Goal: Task Accomplishment & Management: Complete application form

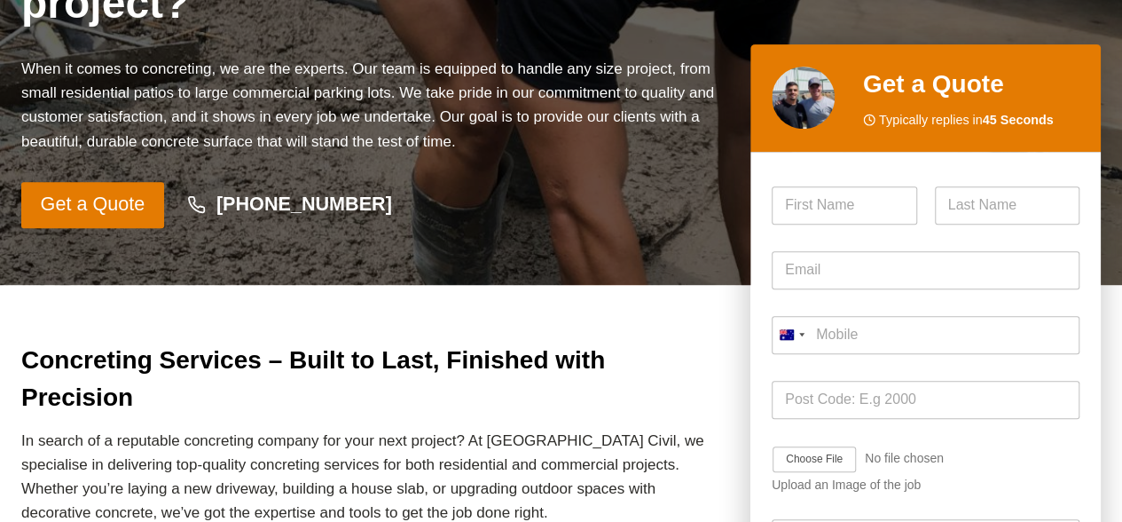
scroll to position [337, 0]
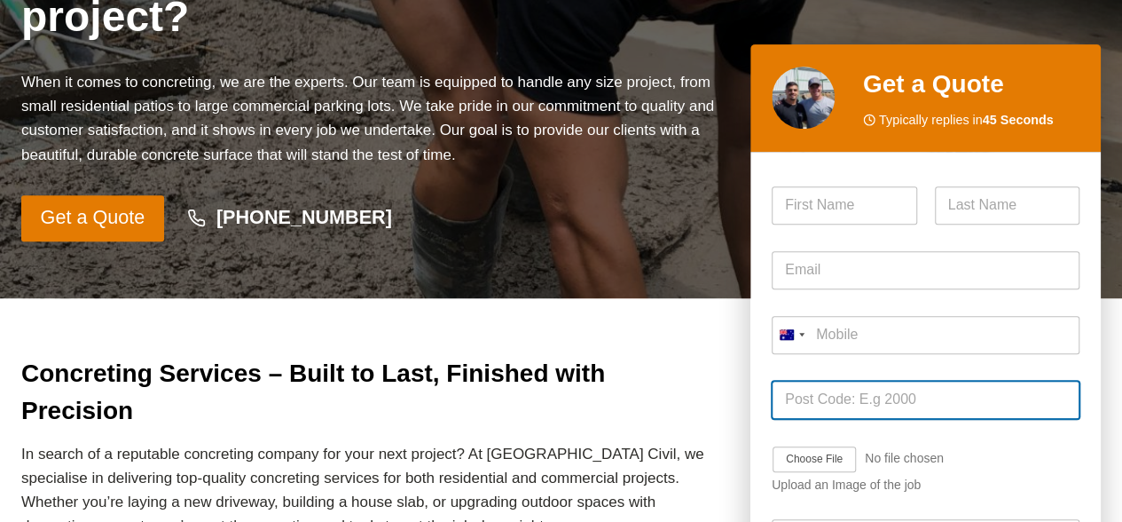
click at [842, 398] on input "Post Code *" at bounding box center [926, 400] width 308 height 38
type input "2259"
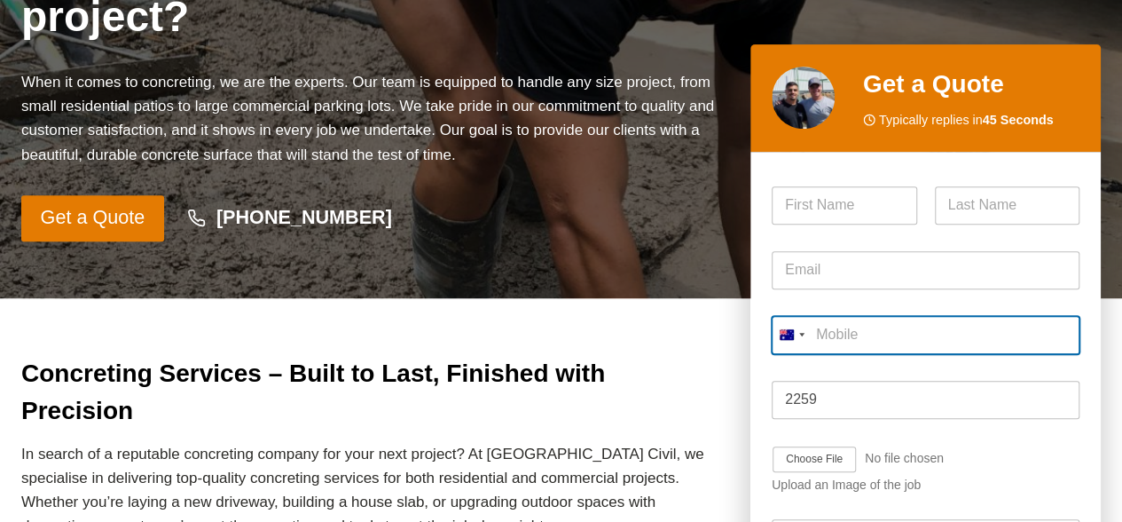
click at [899, 338] on input "Mobile *" at bounding box center [926, 335] width 308 height 38
type input "0432 073 474"
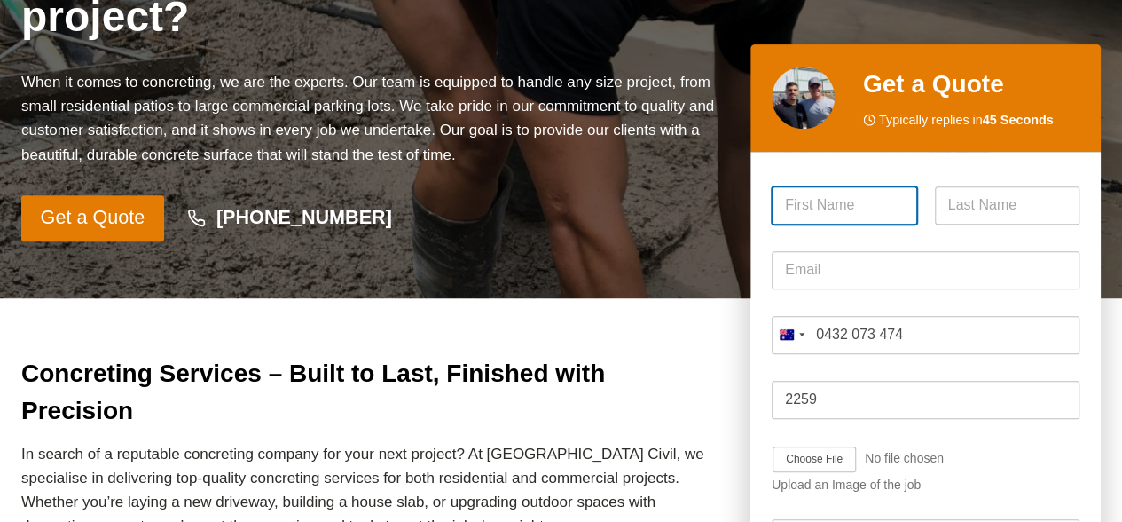
type input "[PERSON_NAME]"
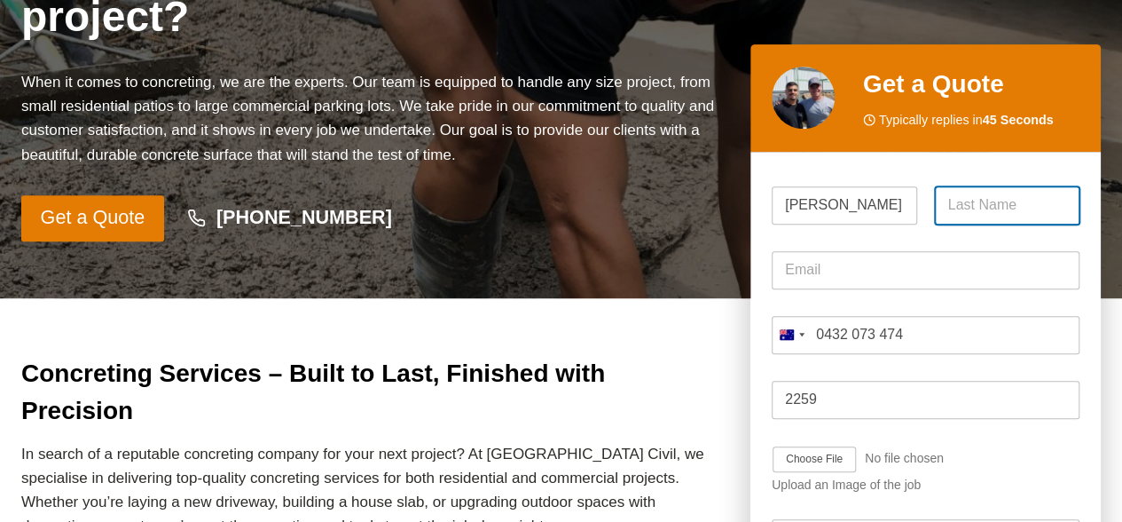
type input "[PERSON_NAME]"
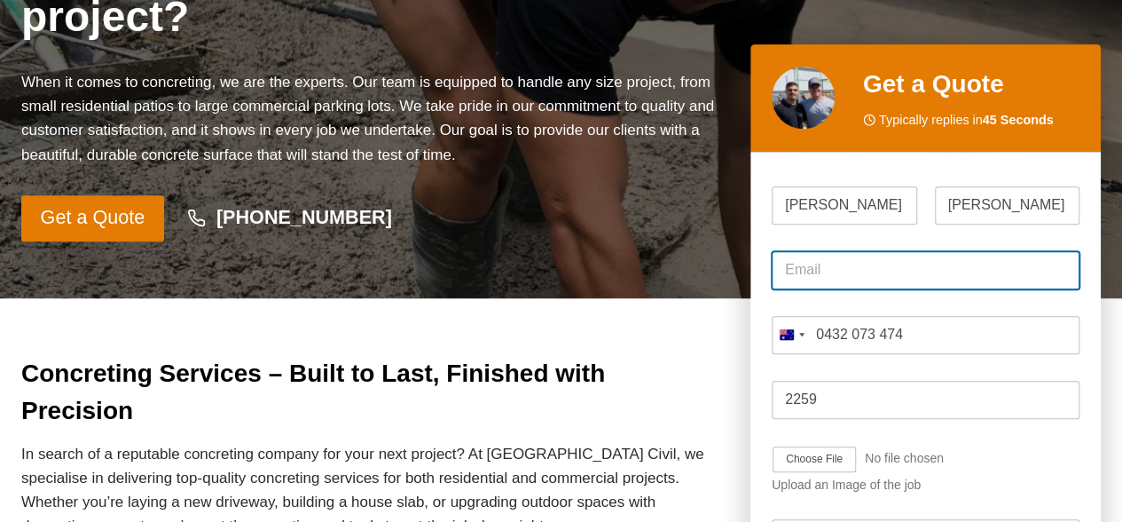
type input "joshuaelliott642001@gmail.com"
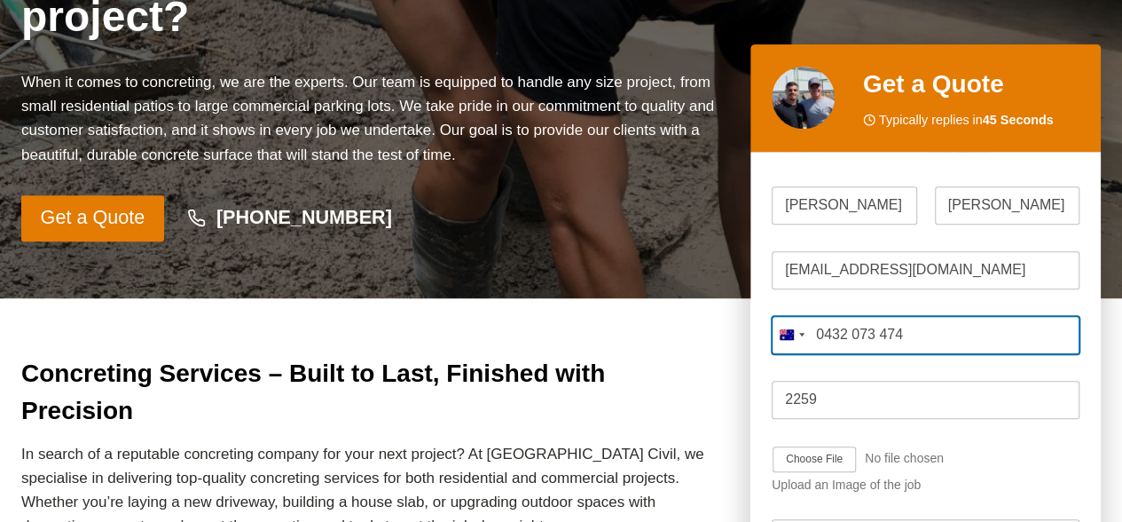
type input "0432 073 474"
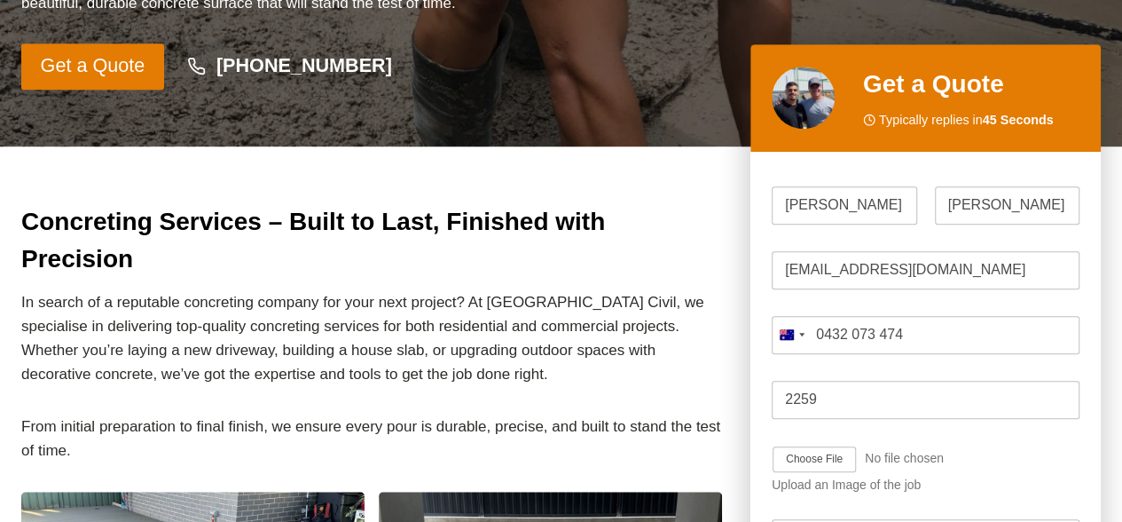
click at [506, 290] on p "In search of a reputable concreting company for your next project? At [GEOGRAPH…" at bounding box center [371, 338] width 701 height 97
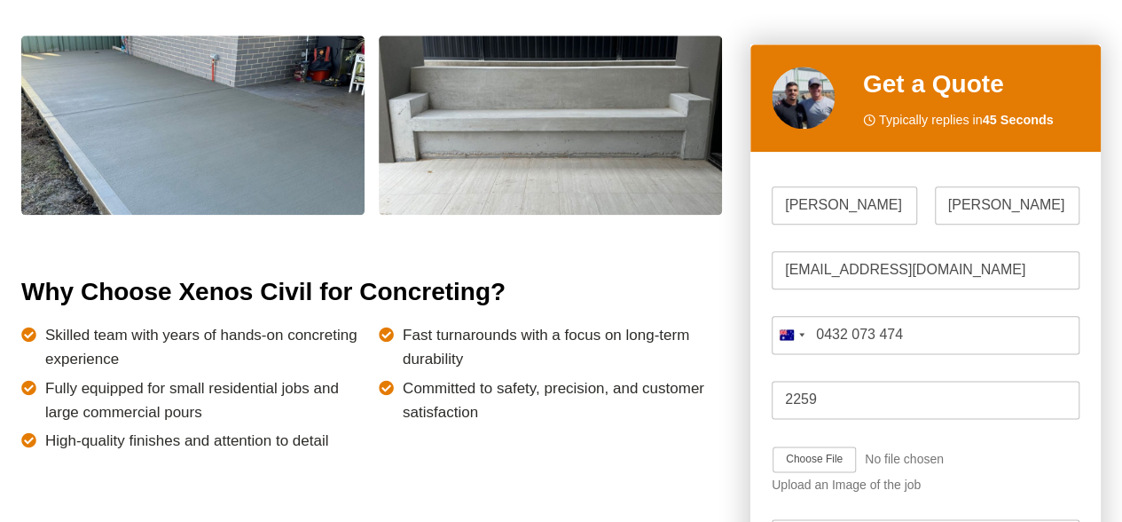
scroll to position [949, 0]
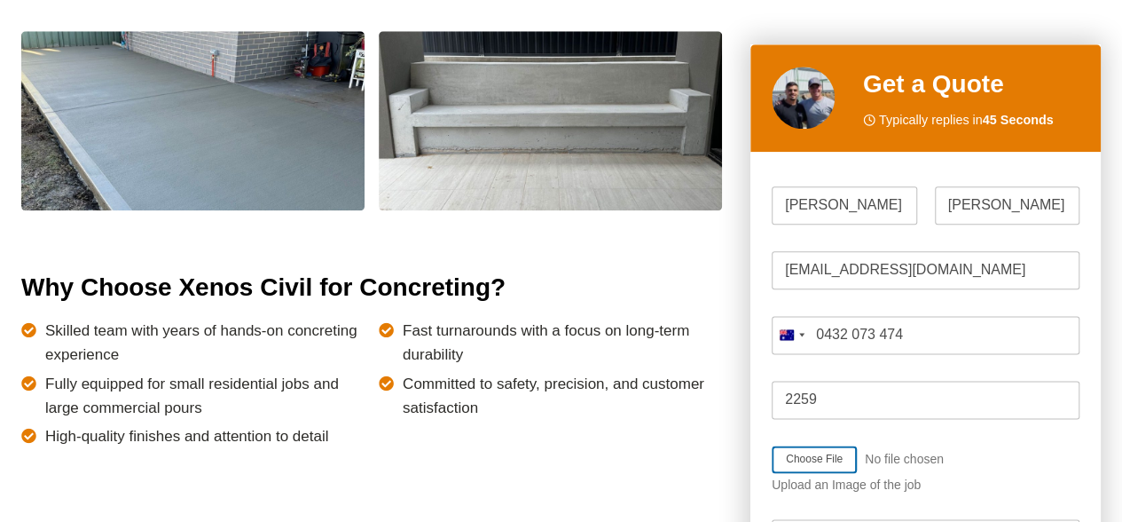
click at [808, 460] on input "Job Image Upload" at bounding box center [864, 459] width 185 height 28
type input "C:\fakepath\STRUCTURAL PLANS-7 Bayliss Street, Wyee.pdf"
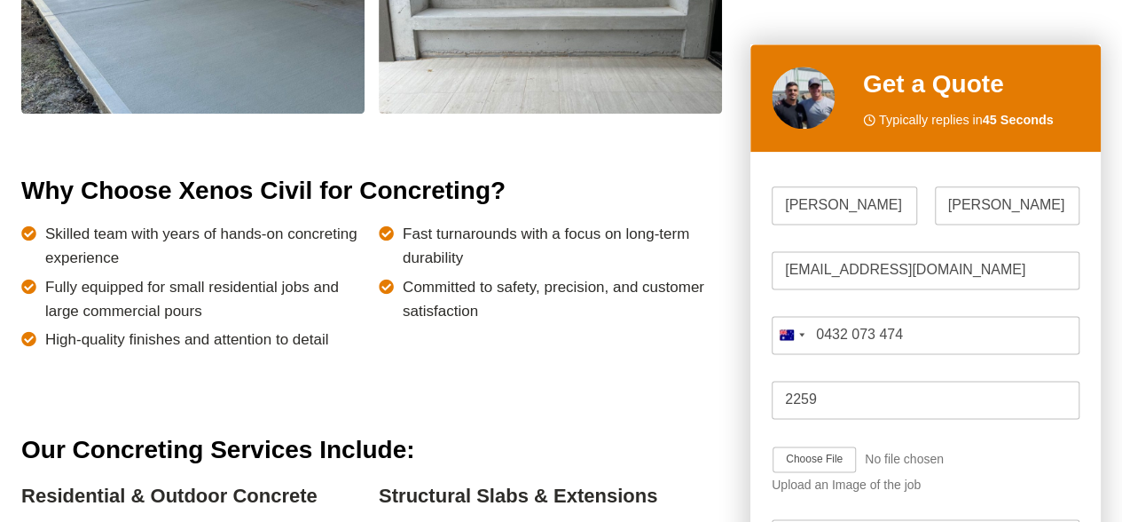
click at [985, 446] on div "Job Image Upload Upload an Image of the job" at bounding box center [926, 469] width 308 height 75
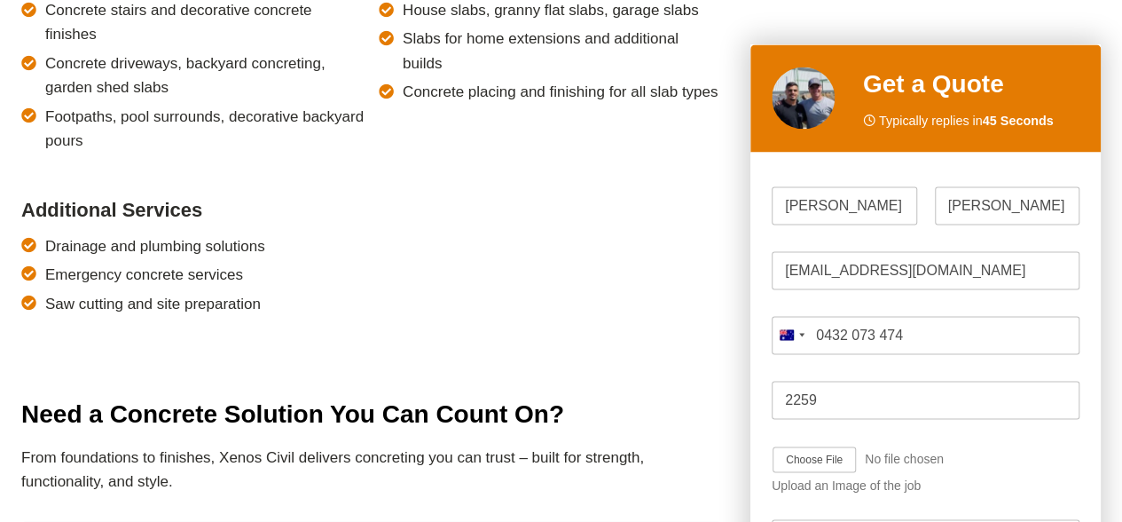
scroll to position [1581, 0]
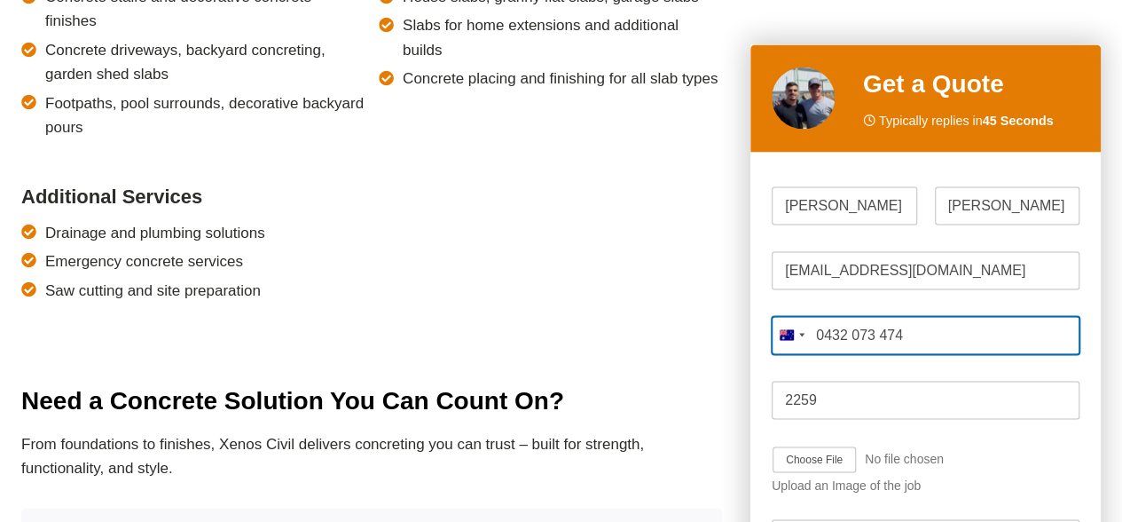
click at [940, 330] on input "0432 073 474" at bounding box center [926, 335] width 308 height 38
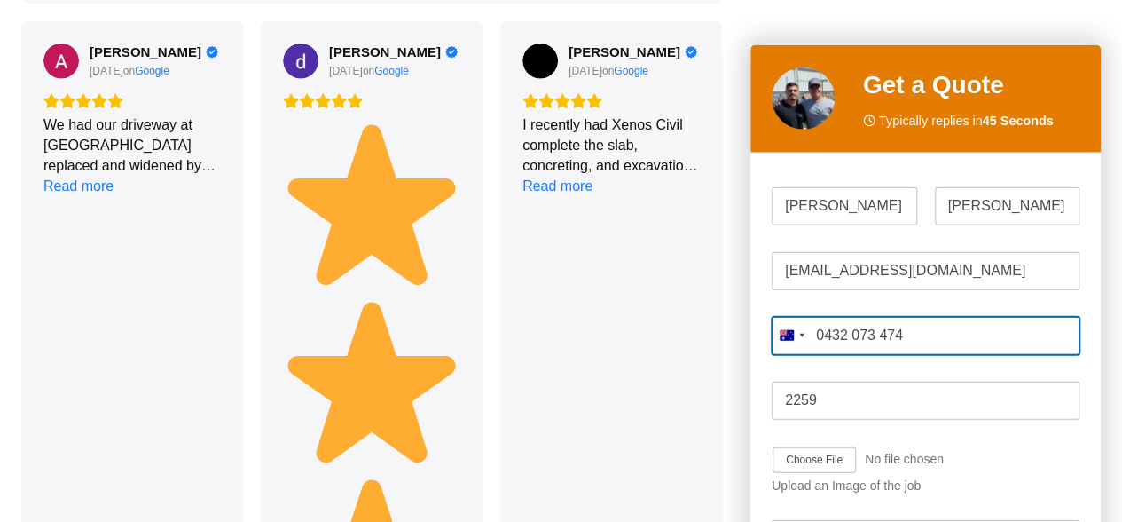
scroll to position [2798, 0]
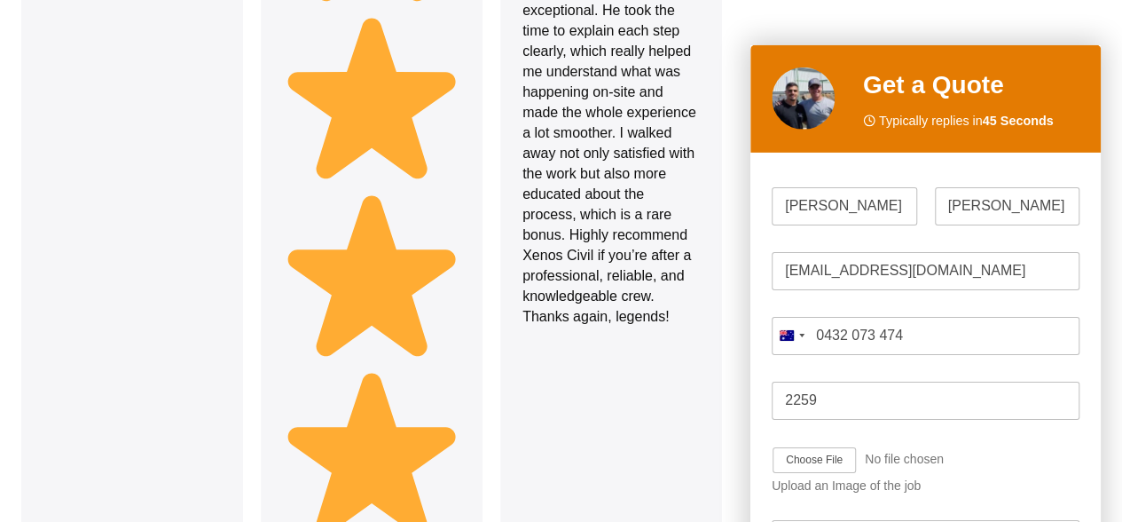
click at [1049, 470] on div "Job Image Upload Upload an Image of the job" at bounding box center [926, 469] width 308 height 75
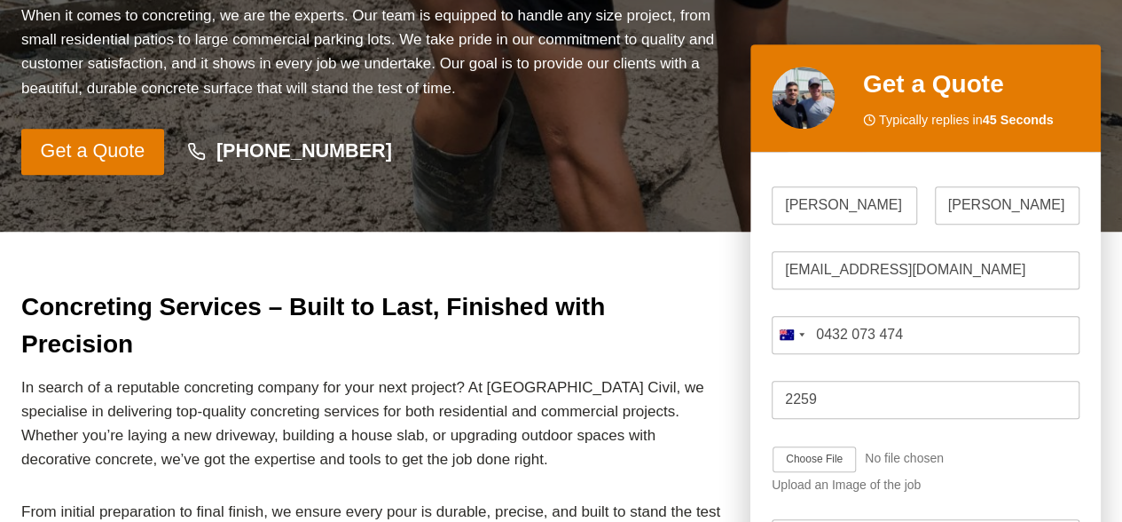
scroll to position [403, 0]
click at [861, 492] on div "Upload an Image of the job" at bounding box center [926, 485] width 308 height 15
click at [985, 425] on div "Post Code * 2259" at bounding box center [926, 399] width 308 height 65
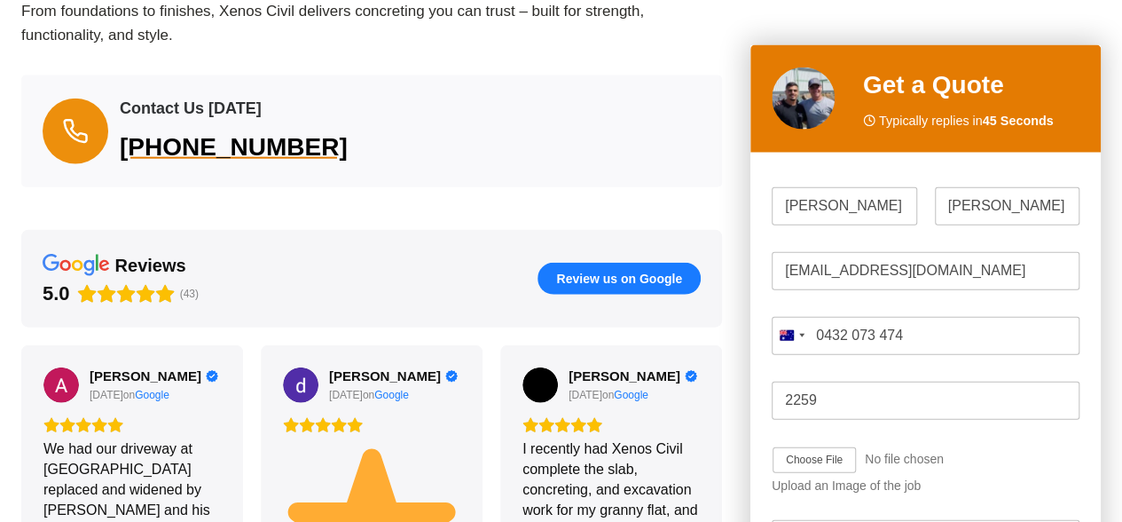
scroll to position [2133, 0]
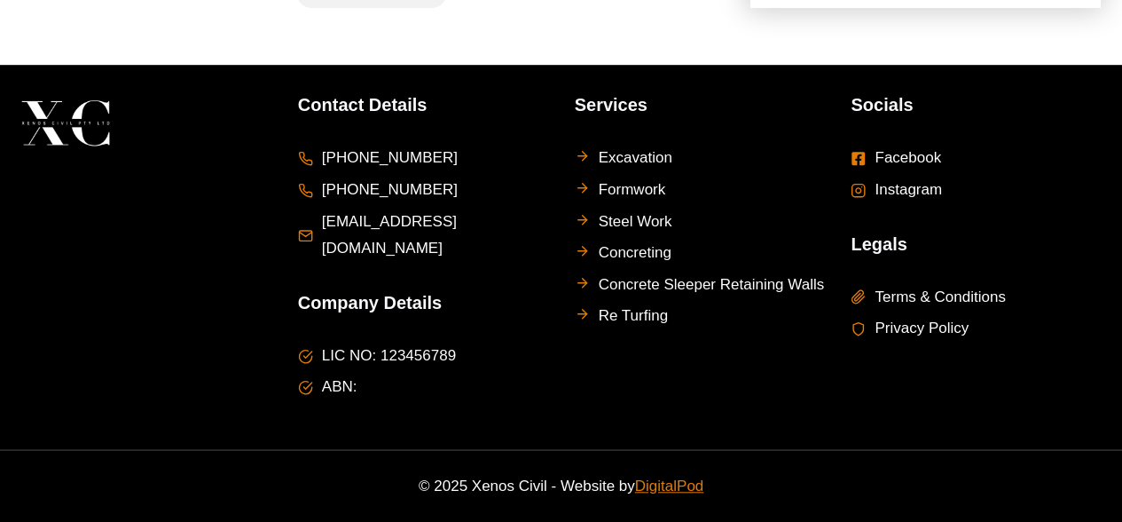
scroll to position [3824, 0]
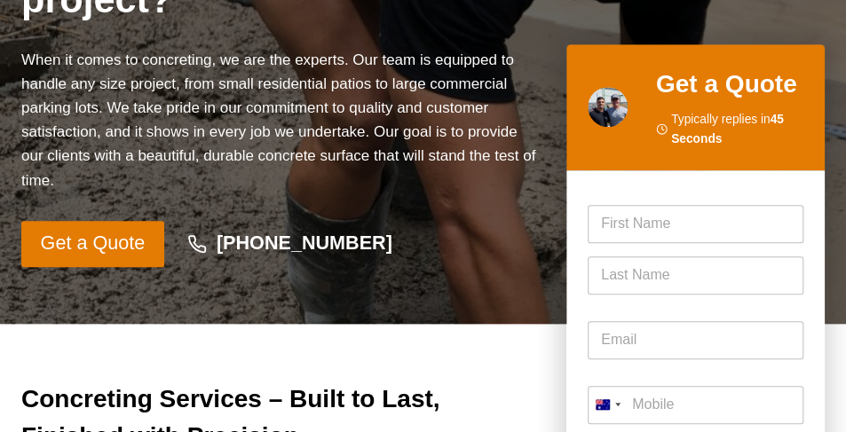
scroll to position [401, 0]
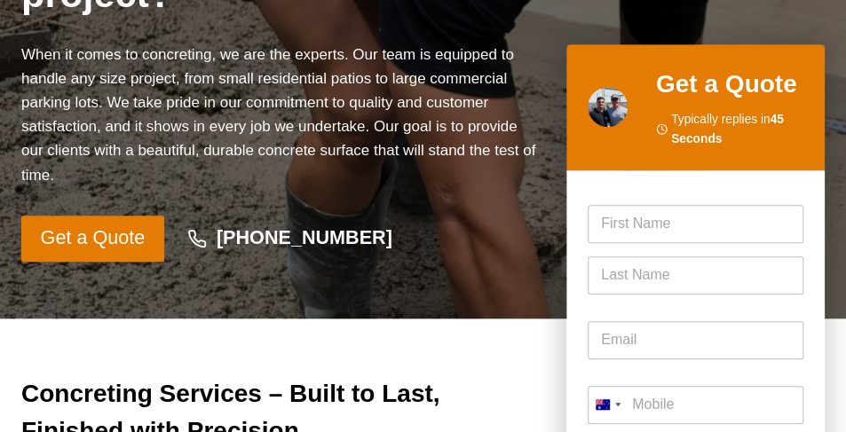
scroll to position [417, 0]
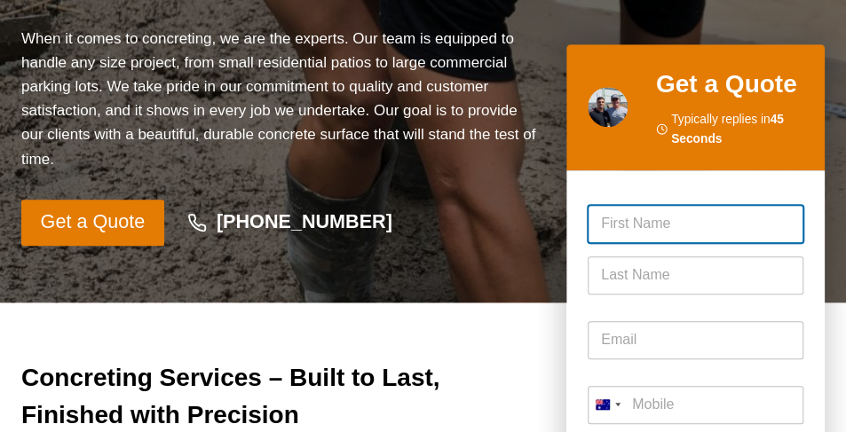
click at [627, 223] on input "First" at bounding box center [695, 224] width 216 height 38
type input "[PERSON_NAME]"
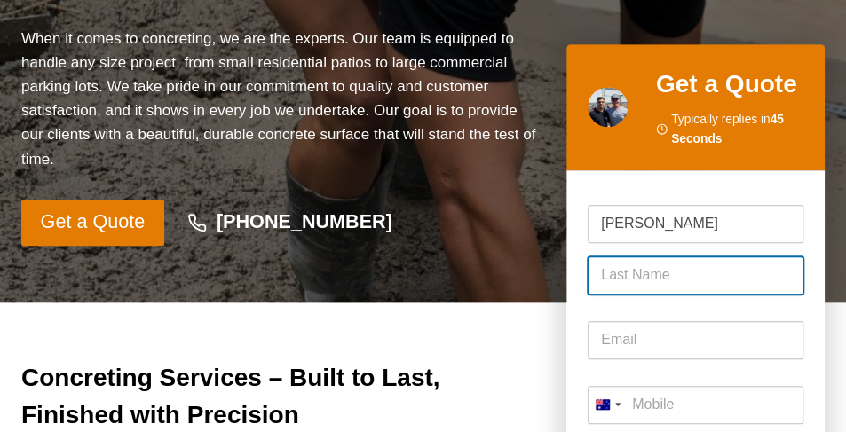
type input "[PERSON_NAME]"
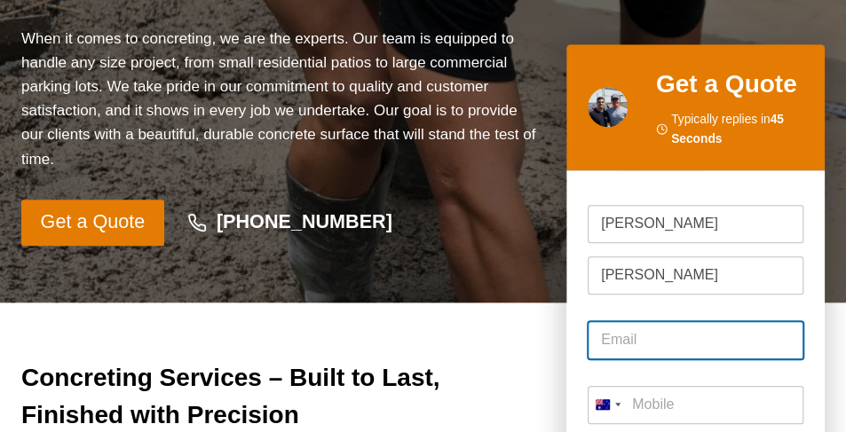
type input "[EMAIL_ADDRESS][DOMAIN_NAME]"
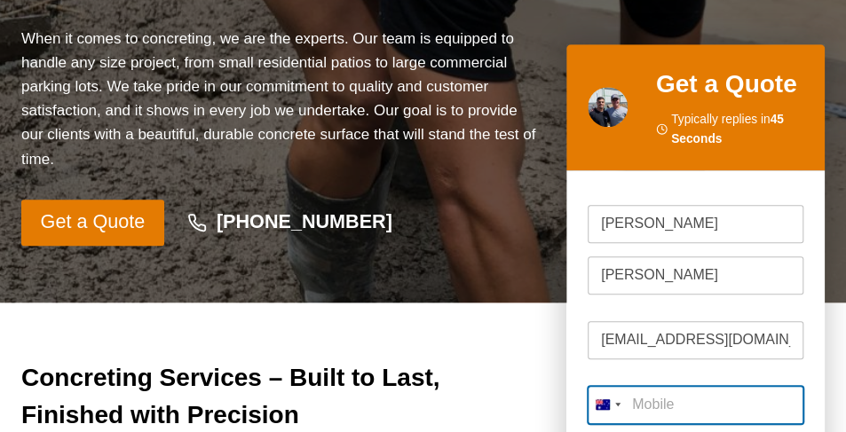
type input "0432 073 474"
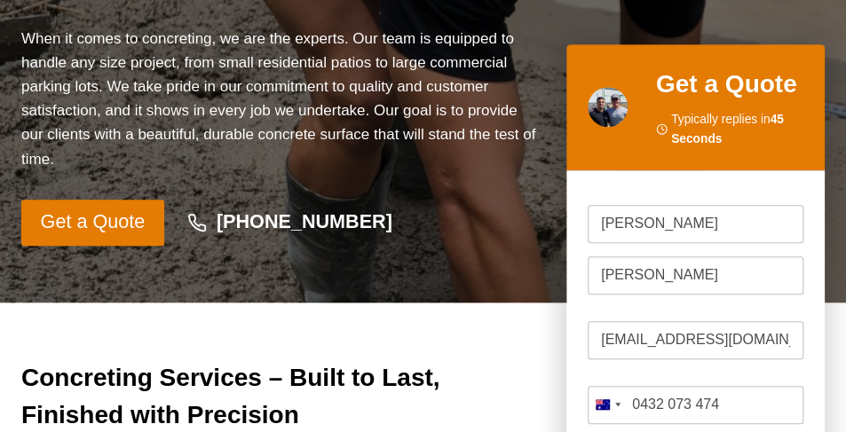
type input "2756"
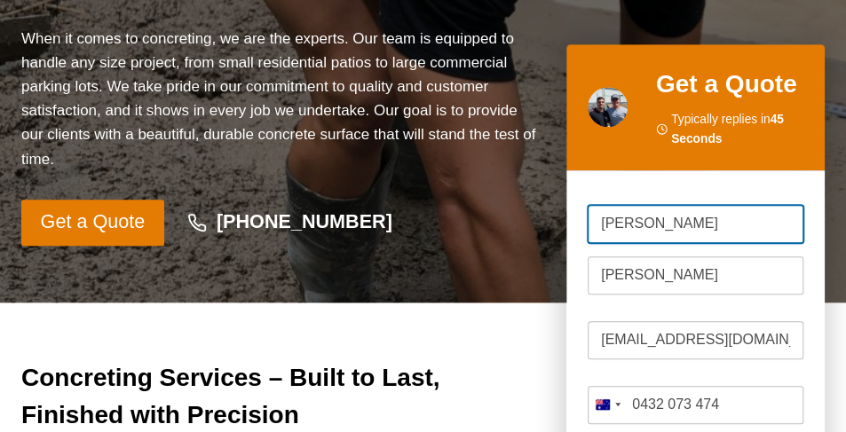
scroll to position [544, 0]
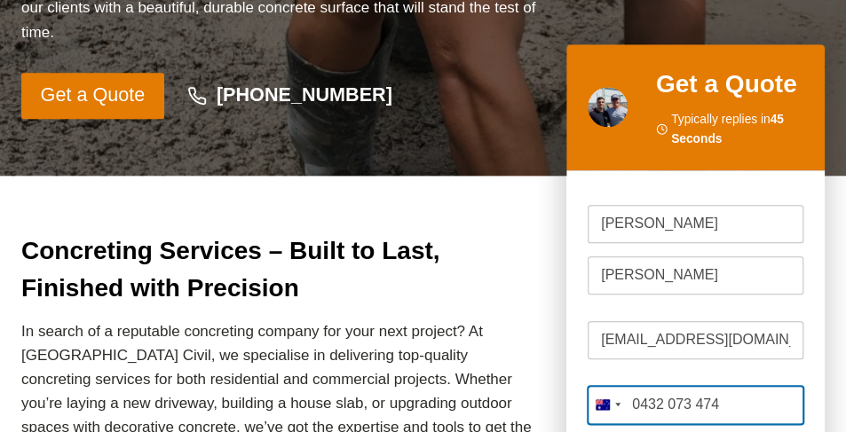
click at [733, 404] on input "0432 073 474" at bounding box center [695, 405] width 216 height 38
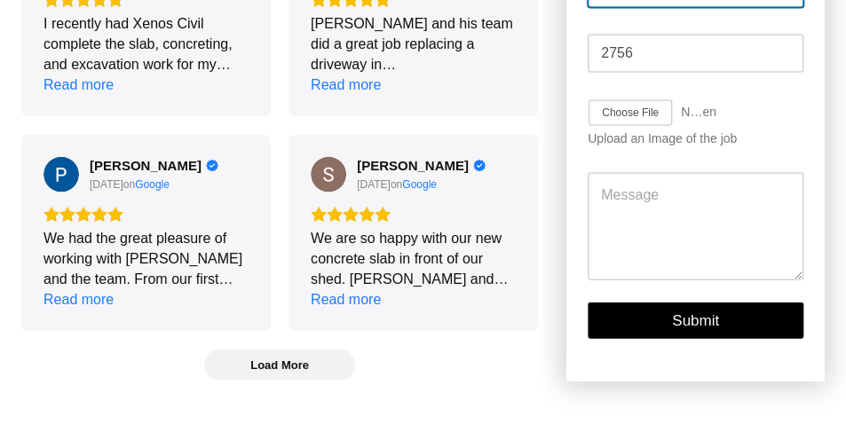
scroll to position [3799, 0]
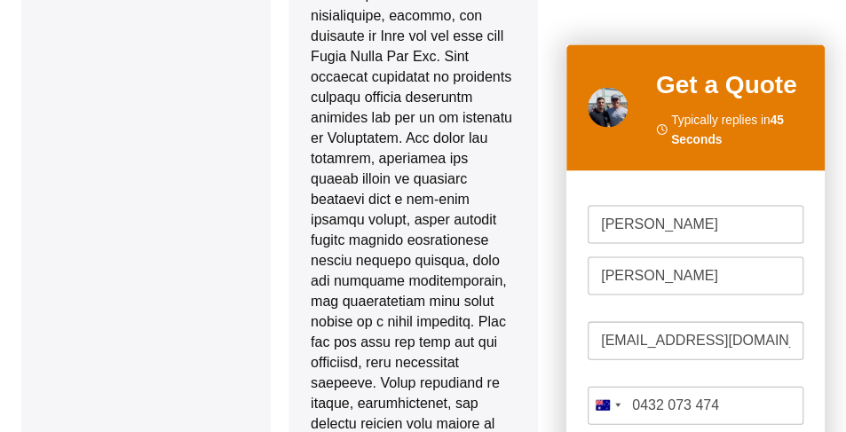
click at [642, 143] on div "Get a Quote Typically replies in 45 Seconds" at bounding box center [695, 107] width 216 height 83
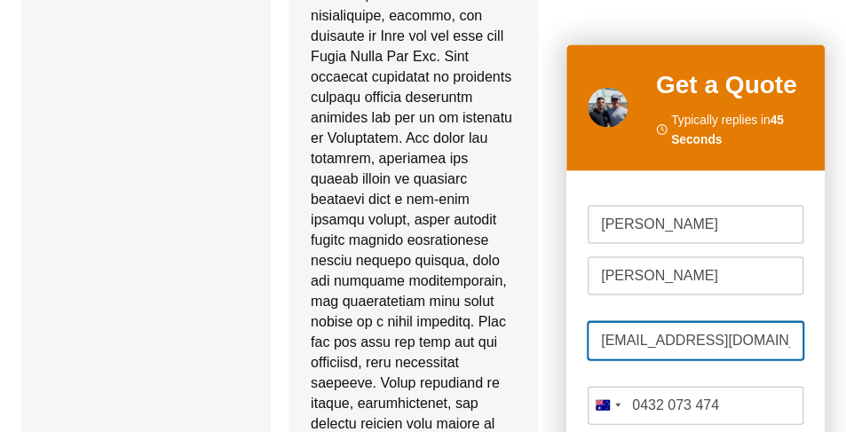
click at [644, 322] on input "joshuaelliott642001@gmail.com" at bounding box center [695, 340] width 216 height 38
click at [655, 346] on input "joshuaelliott642001@gmail.com" at bounding box center [695, 340] width 216 height 38
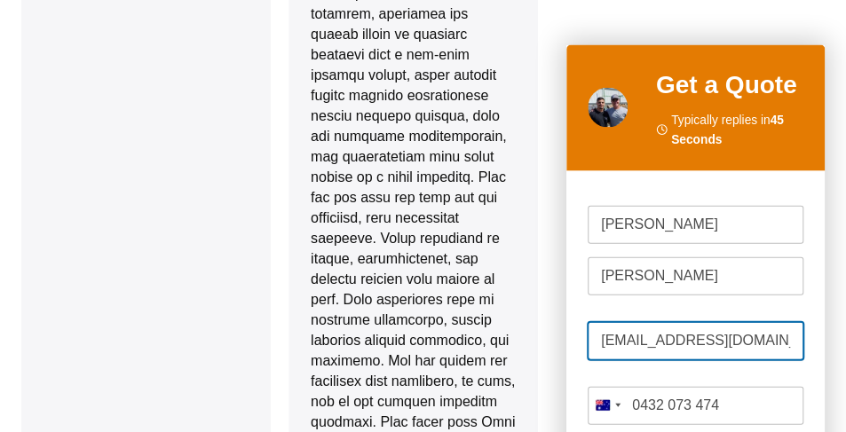
scroll to position [3942, 0]
